Goal: Book appointment/travel/reservation

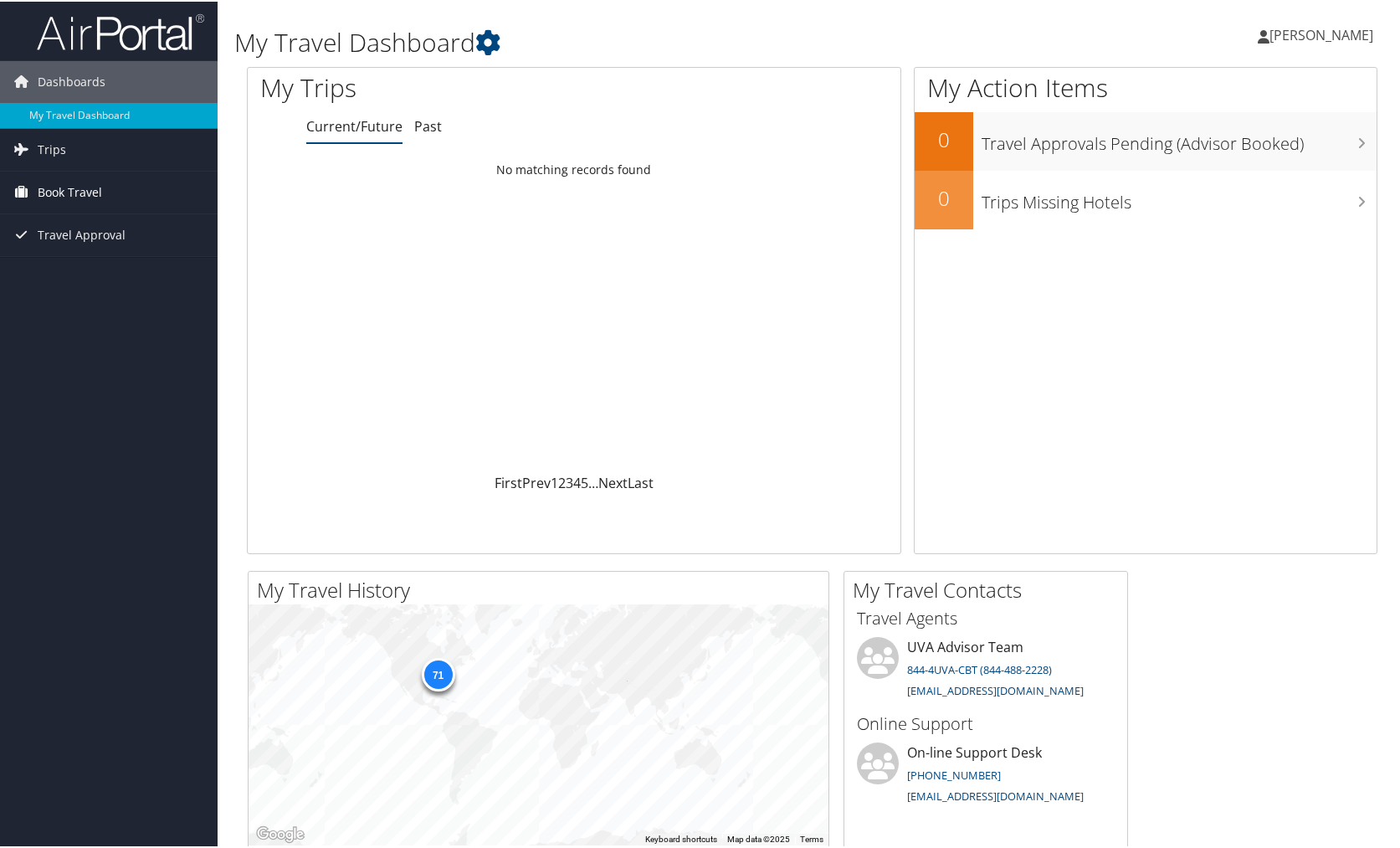
click at [67, 201] on span "Book Travel" at bounding box center [69, 190] width 65 height 41
click at [90, 277] on link "Book/Manage Online Trips" at bounding box center [109, 275] width 218 height 25
click at [1326, 40] on span "[PERSON_NAME]" at bounding box center [1321, 33] width 104 height 18
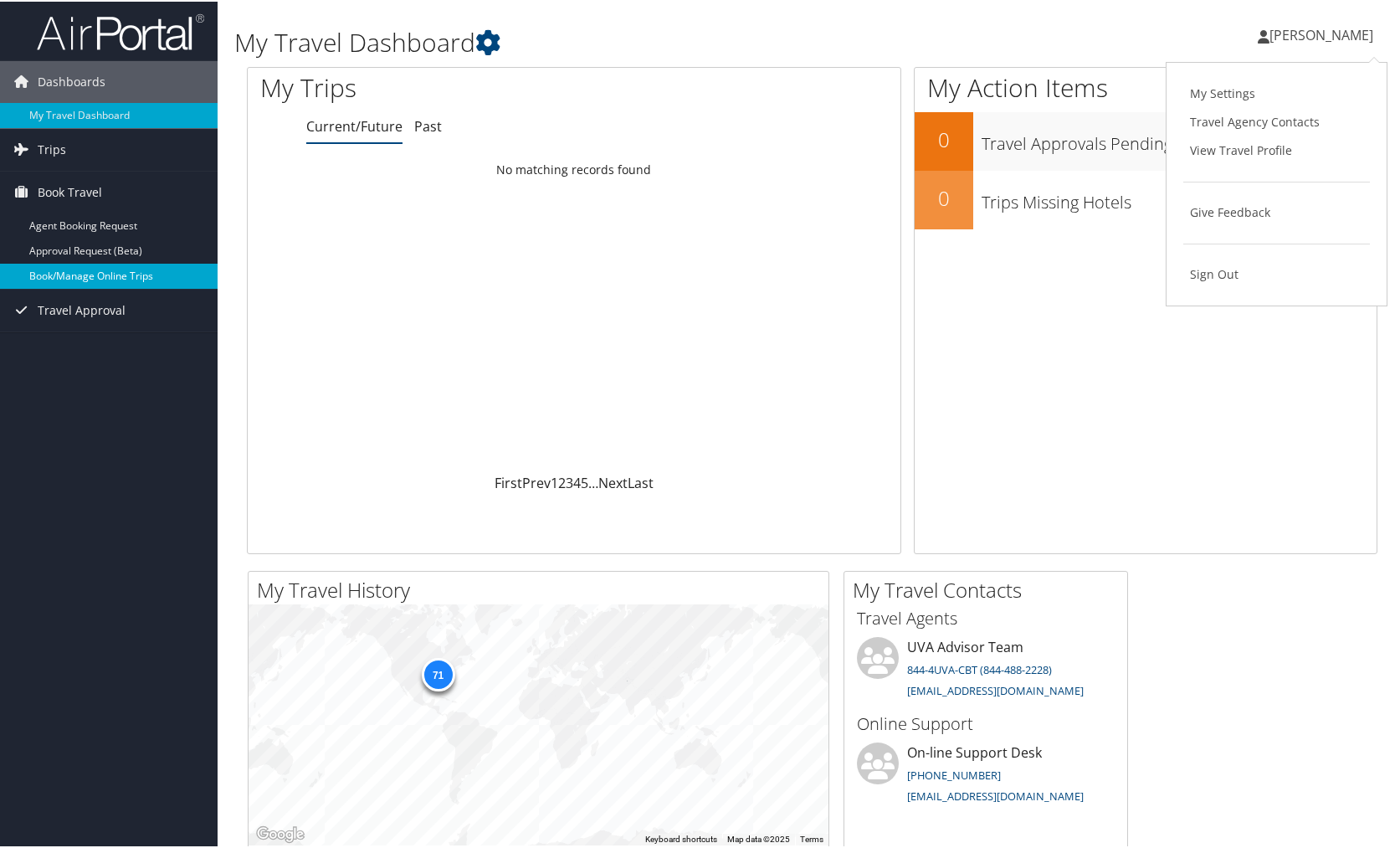
click at [97, 278] on link "Book/Manage Online Trips" at bounding box center [109, 275] width 218 height 25
